Goal: Task Accomplishment & Management: Use online tool/utility

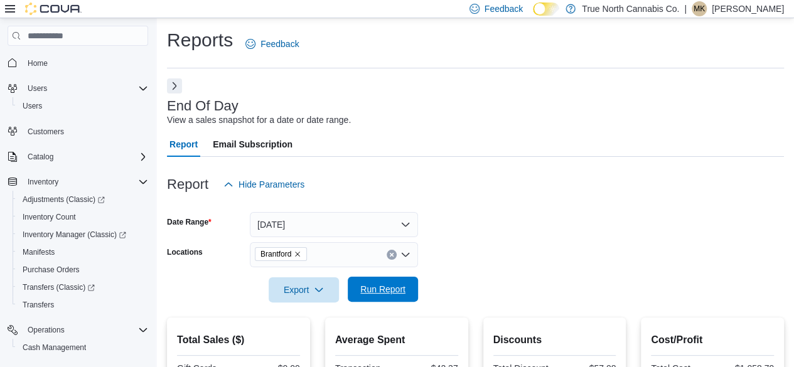
scroll to position [134, 0]
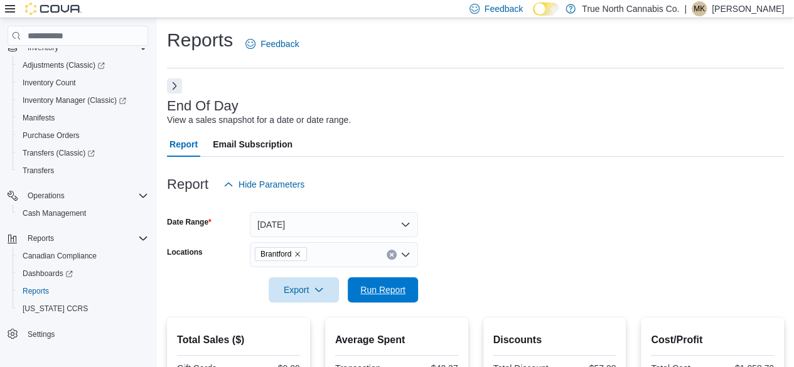
drag, startPoint x: 393, startPoint y: 292, endPoint x: 537, endPoint y: 214, distance: 163.9
click at [393, 292] on span "Run Report" at bounding box center [382, 290] width 45 height 13
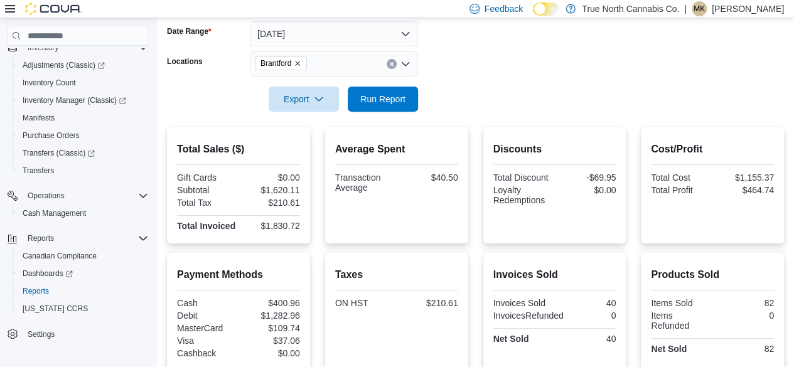
scroll to position [251, 0]
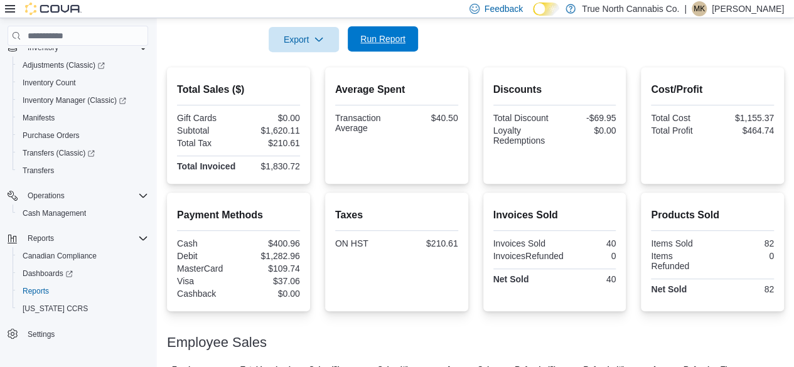
click at [396, 41] on span "Run Report" at bounding box center [382, 39] width 45 height 13
click at [397, 45] on span "Run Report" at bounding box center [382, 39] width 45 height 13
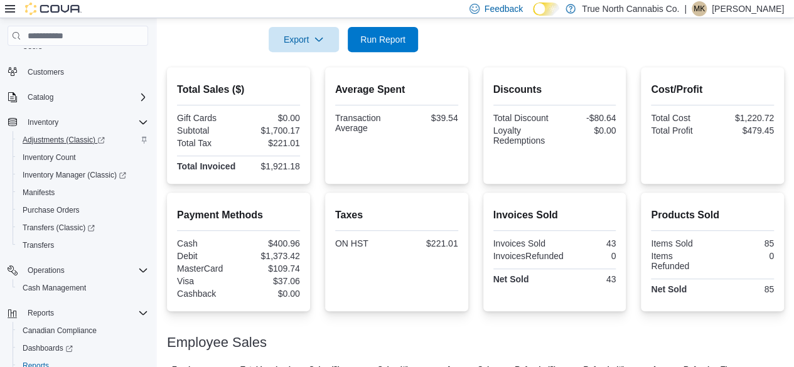
scroll to position [0, 0]
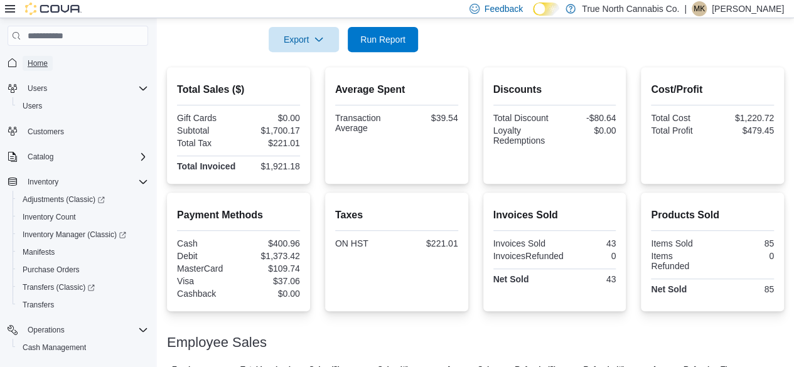
click at [42, 64] on span "Home" at bounding box center [38, 63] width 20 height 10
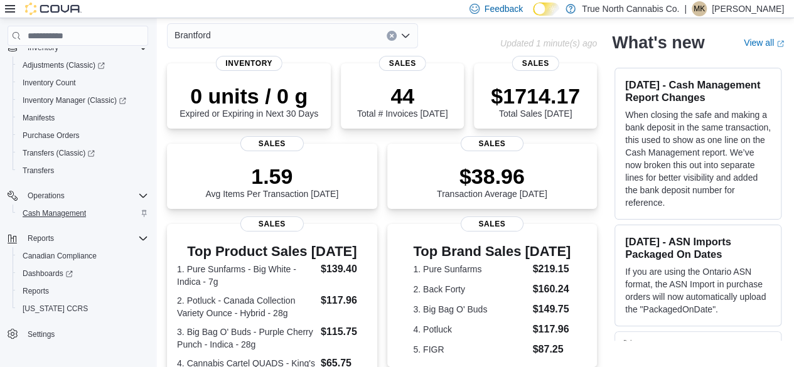
scroll to position [125, 0]
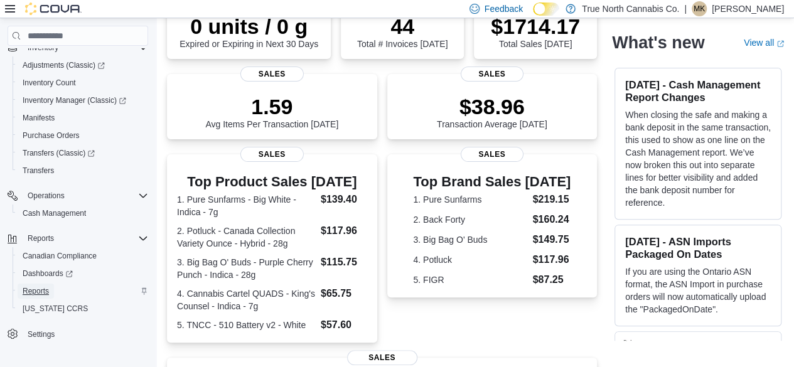
click at [37, 290] on span "Reports" at bounding box center [36, 291] width 26 height 10
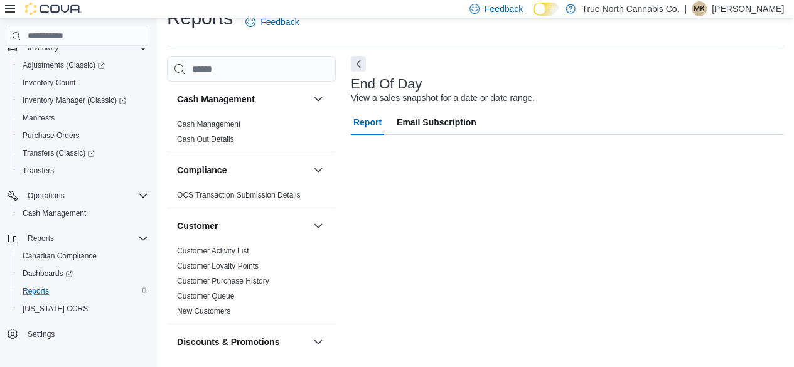
scroll to position [124, 0]
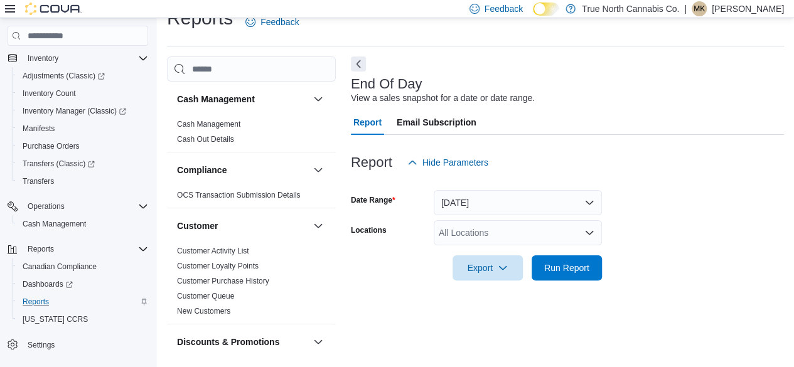
click at [487, 240] on div "All Locations" at bounding box center [518, 232] width 168 height 25
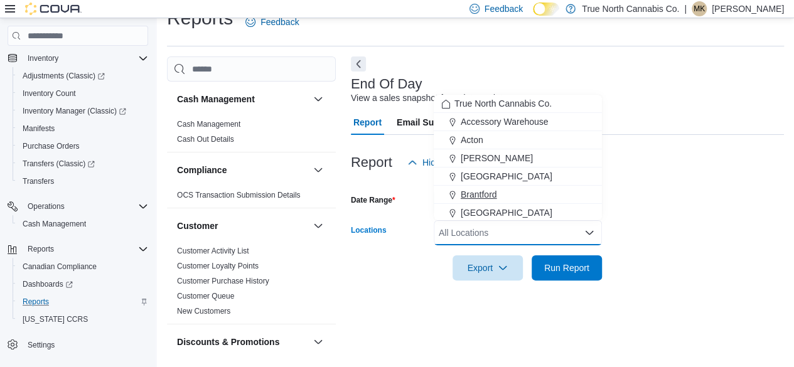
click at [486, 193] on span "Brantford" at bounding box center [479, 194] width 36 height 13
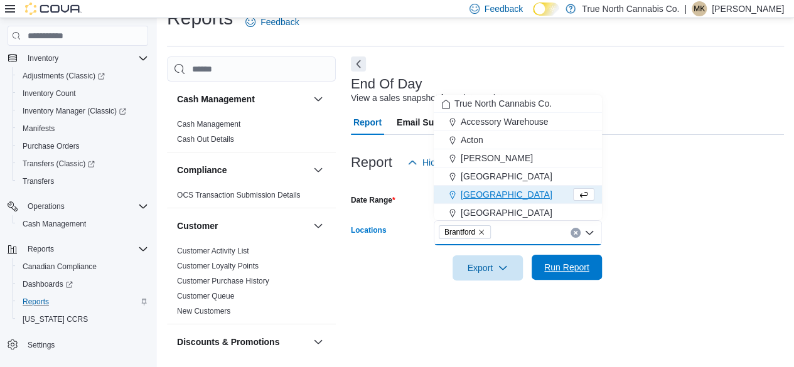
drag, startPoint x: 571, startPoint y: 282, endPoint x: 566, endPoint y: 273, distance: 10.1
click at [571, 281] on div at bounding box center [567, 287] width 433 height 15
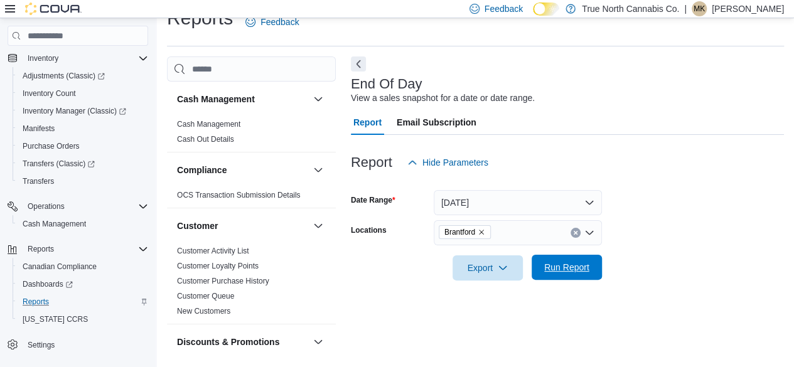
click at [567, 273] on span "Run Report" at bounding box center [566, 267] width 45 height 13
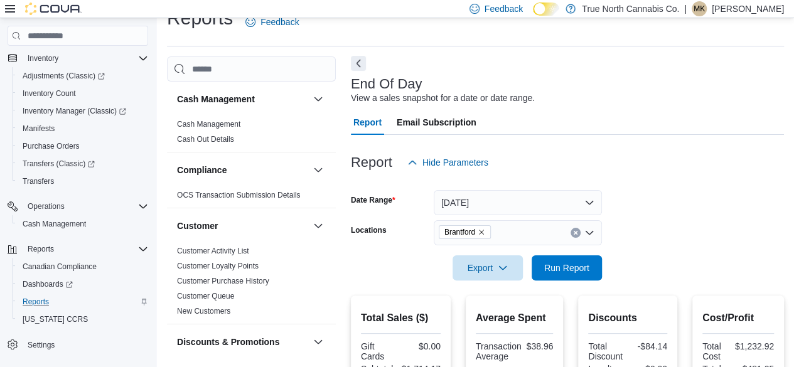
click at [359, 68] on button "Next" at bounding box center [358, 63] width 15 height 15
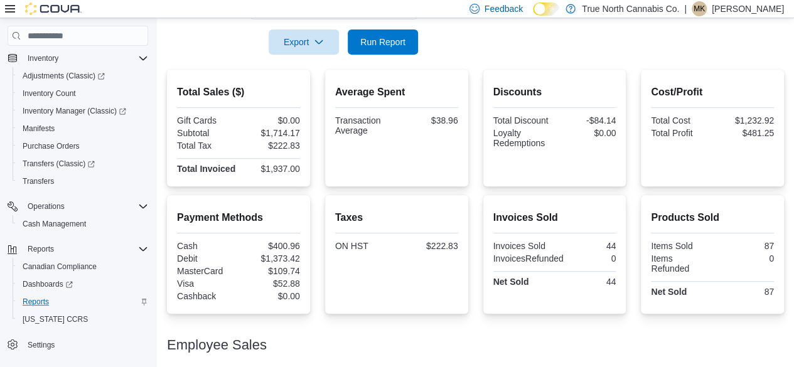
scroll to position [189, 0]
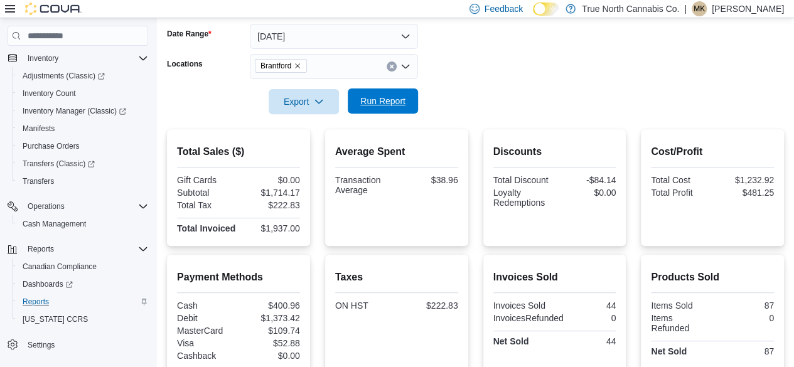
click at [390, 105] on span "Run Report" at bounding box center [382, 101] width 45 height 13
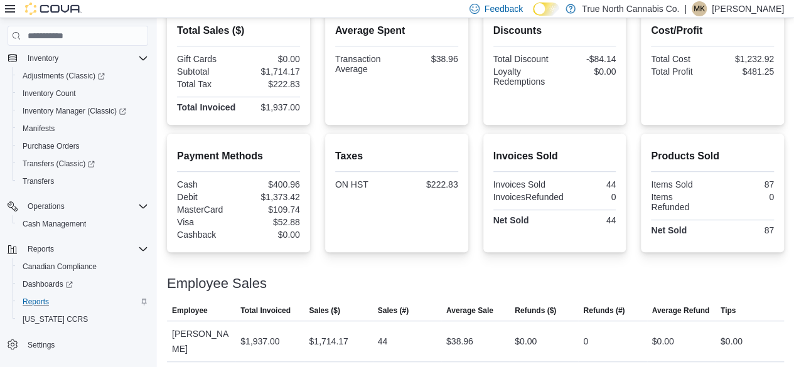
scroll to position [126, 0]
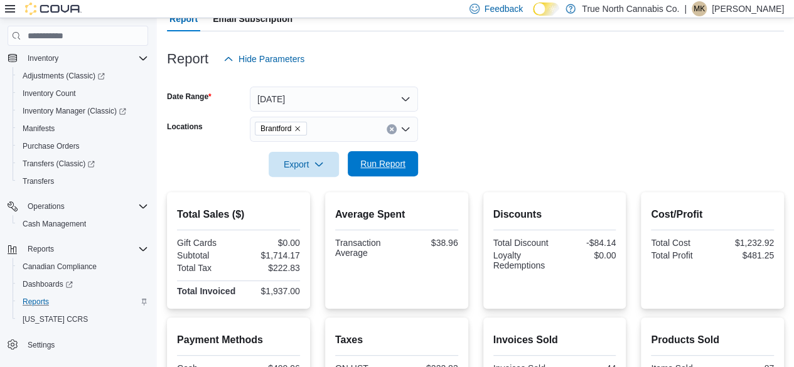
drag, startPoint x: 371, startPoint y: 150, endPoint x: 375, endPoint y: 162, distance: 12.9
click at [372, 151] on form "Date Range [DATE] Locations [GEOGRAPHIC_DATA] Export Run Report" at bounding box center [475, 124] width 617 height 105
click at [375, 163] on span "Run Report" at bounding box center [382, 163] width 45 height 13
click at [384, 162] on span "Run Report" at bounding box center [382, 163] width 45 height 13
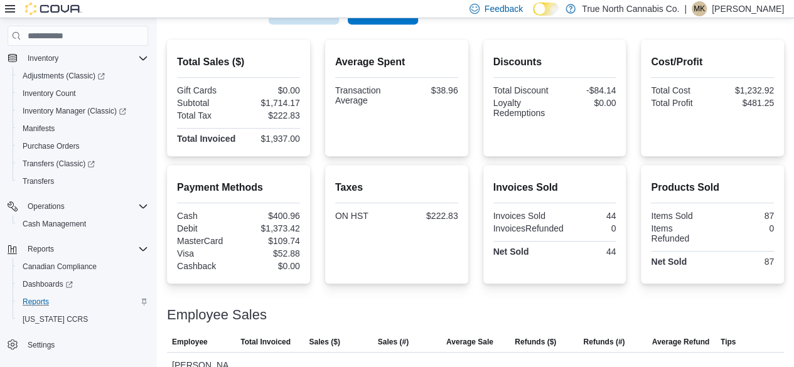
scroll to position [314, 0]
